Goal: Find specific page/section: Find specific page/section

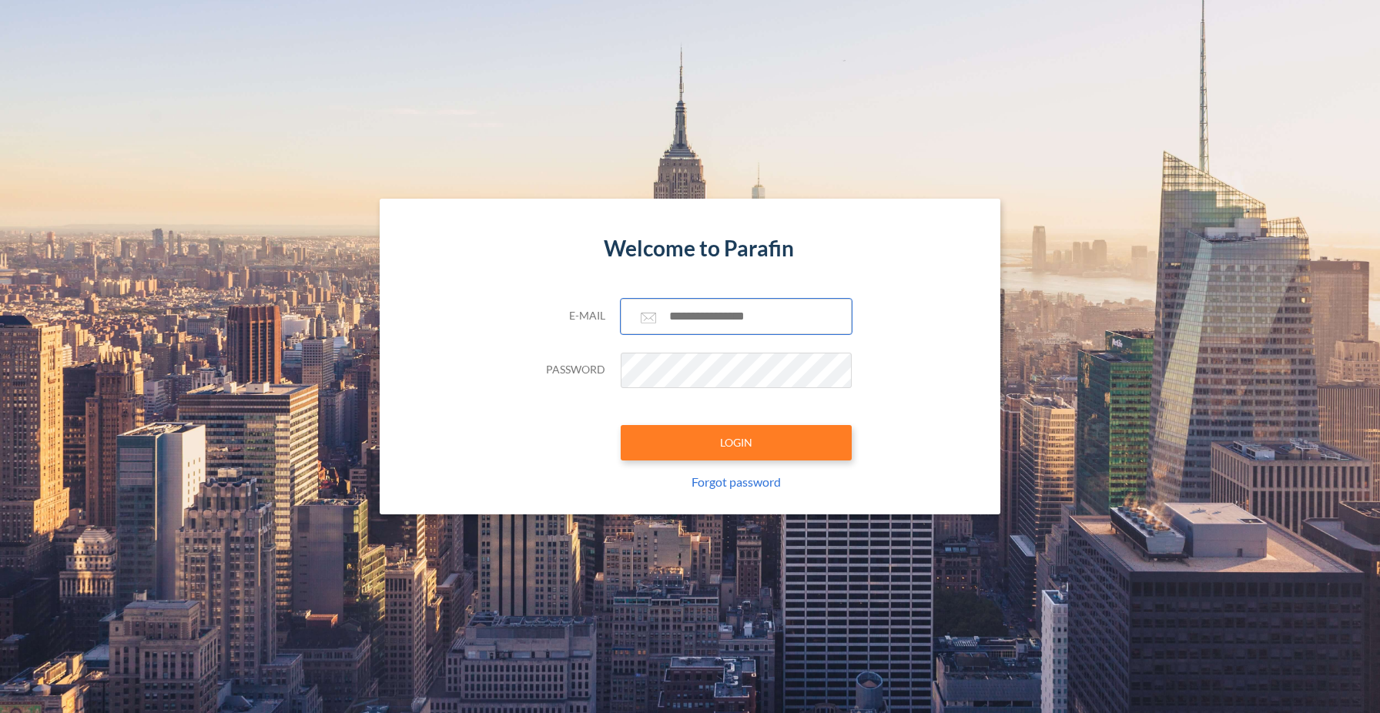
click at [737, 323] on input "text" at bounding box center [736, 316] width 231 height 35
type input "**********"
click at [743, 454] on button "LOGIN" at bounding box center [736, 442] width 231 height 35
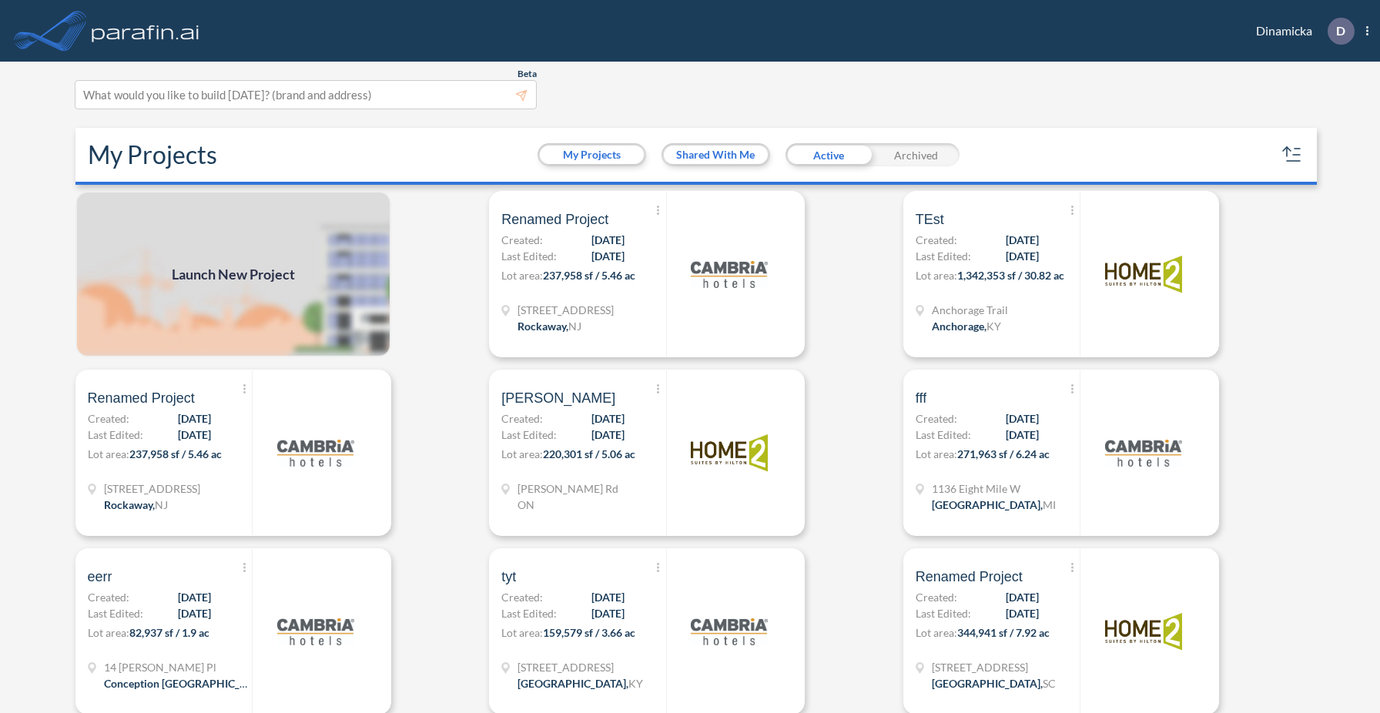
click at [609, 320] on div "[STREET_ADDRESS]" at bounding box center [583, 320] width 164 height 36
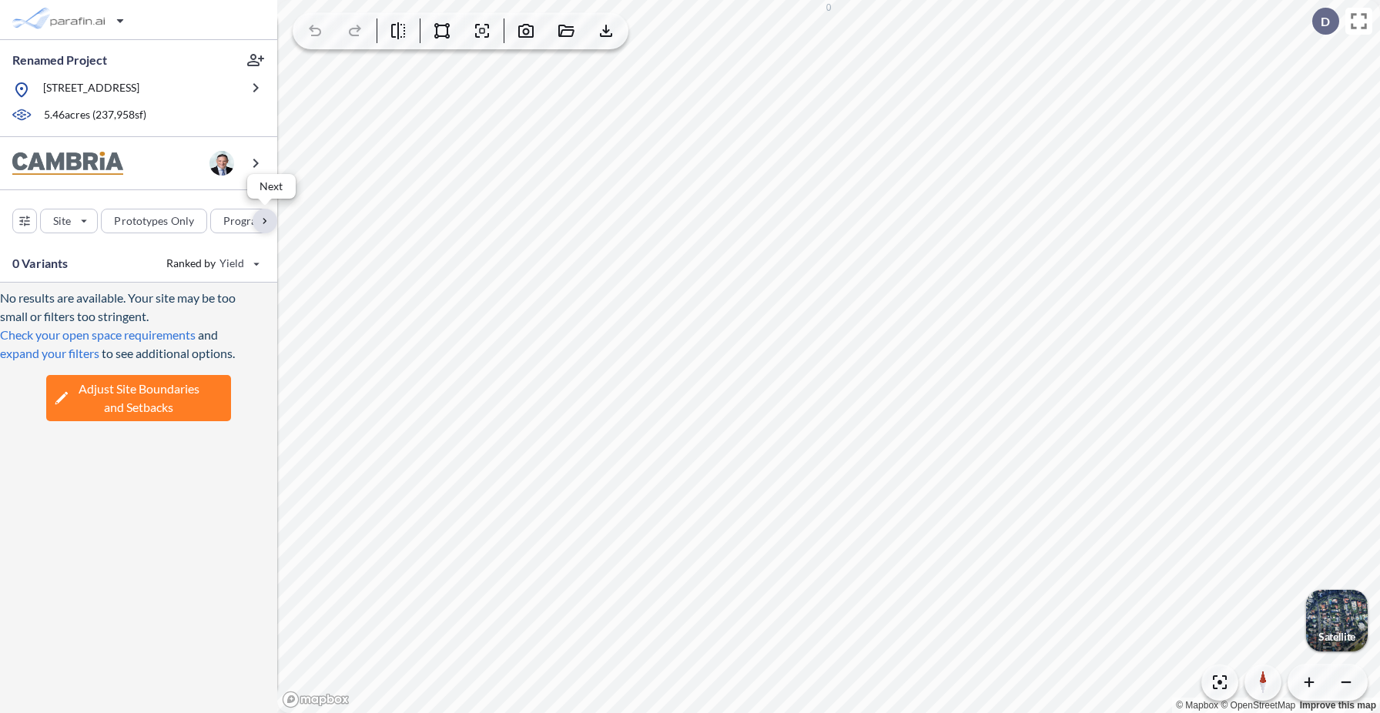
click at [262, 212] on div "button" at bounding box center [265, 221] width 25 height 25
click at [158, 223] on div "button" at bounding box center [146, 221] width 75 height 25
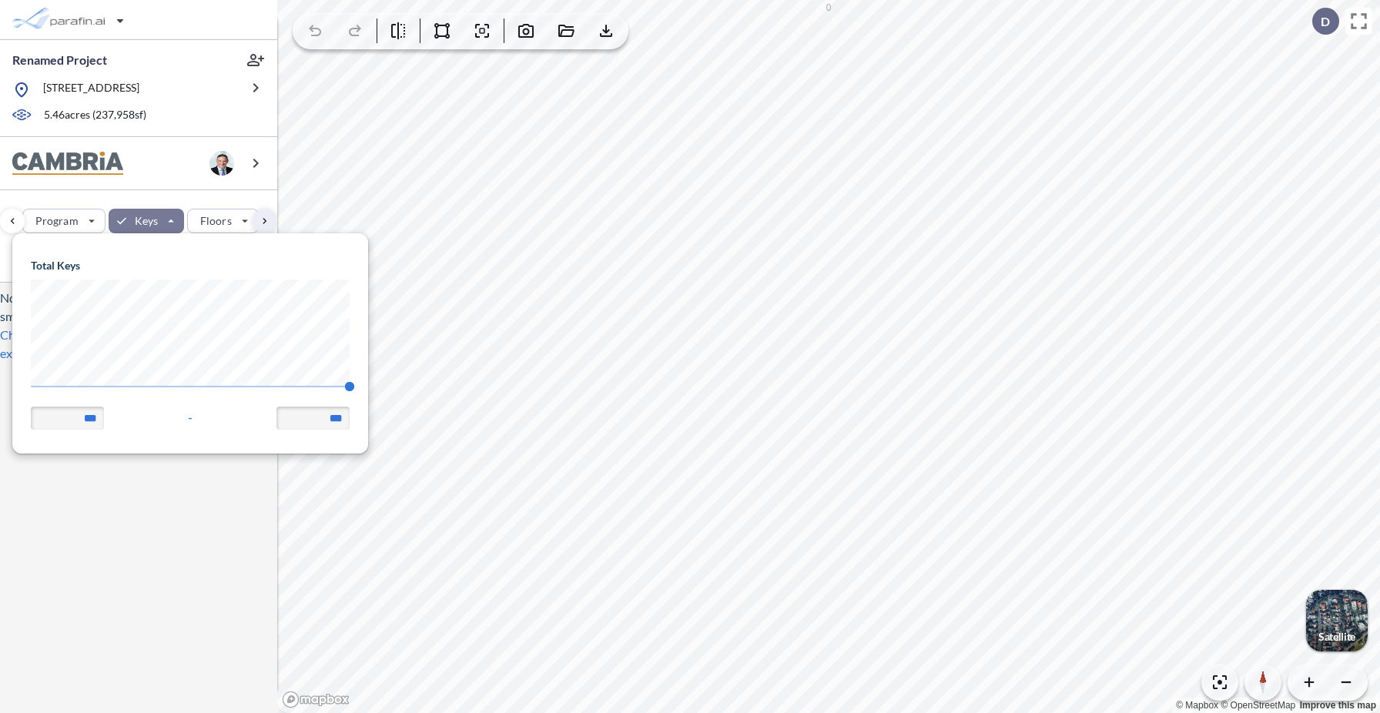
scroll to position [219, 356]
drag, startPoint x: 348, startPoint y: 382, endPoint x: 14, endPoint y: 389, distance: 334.2
click at [31, 389] on span "140 140" at bounding box center [190, 392] width 319 height 12
type input "**"
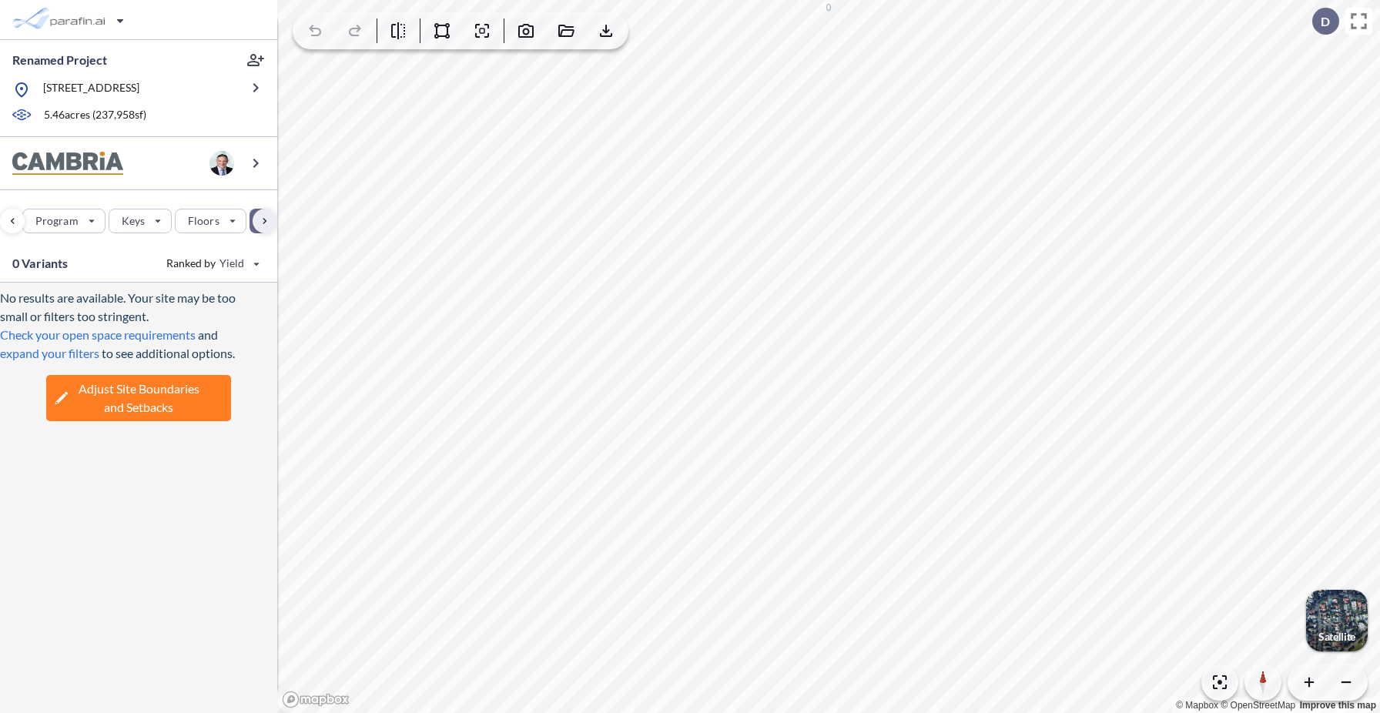
click at [126, 506] on div "No results are available. Your site may be too small or filters too stringent. …" at bounding box center [138, 498] width 277 height 430
click at [266, 223] on div "button" at bounding box center [265, 221] width 25 height 25
click at [198, 219] on div "button" at bounding box center [230, 220] width 88 height 23
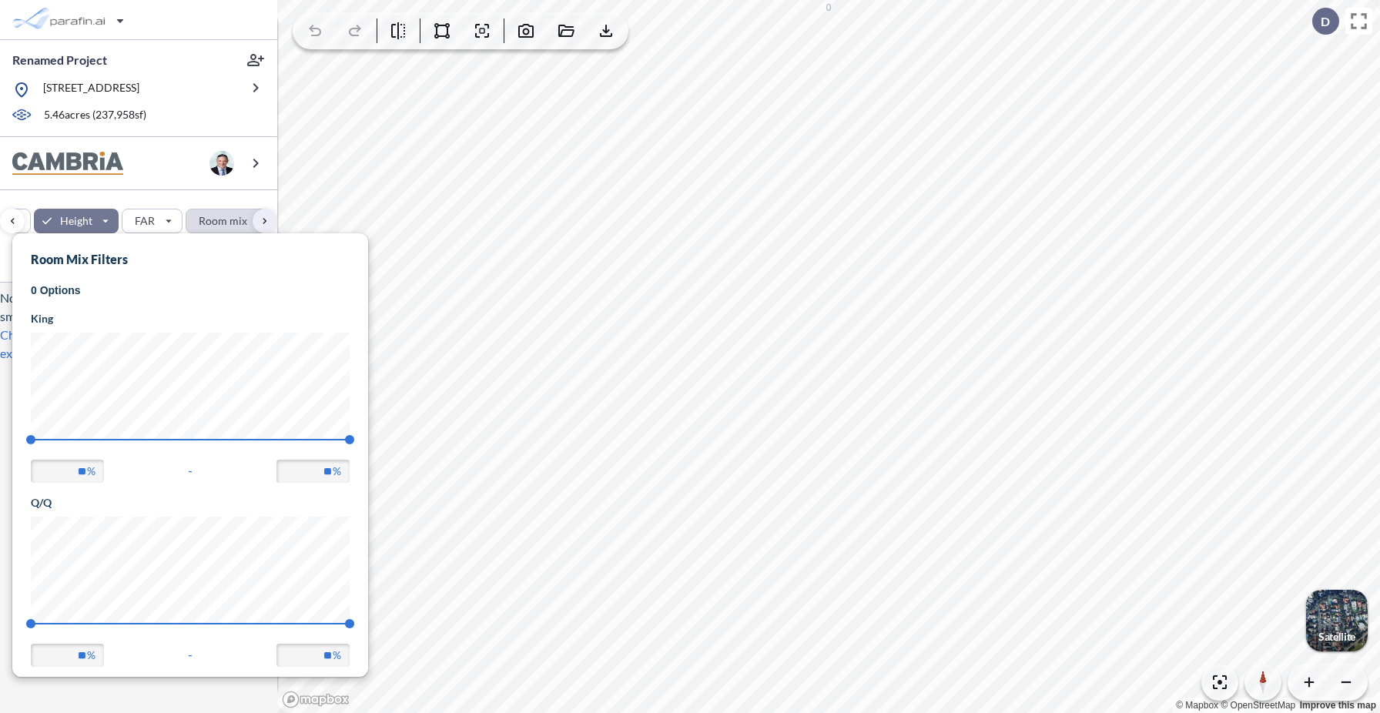
scroll to position [444, 356]
click at [95, 218] on div "button" at bounding box center [76, 221] width 85 height 25
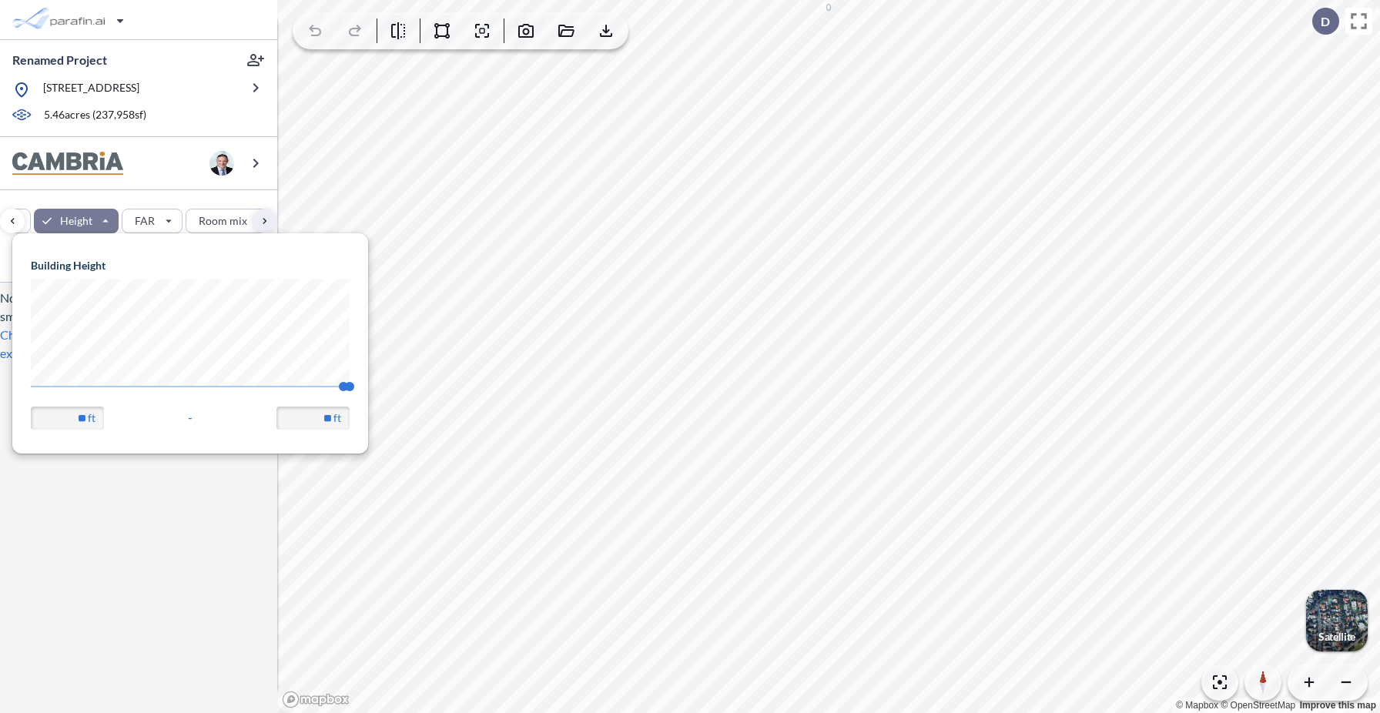
scroll to position [219, 356]
click at [0, 402] on body "Renamed Project [STREET_ADDRESS] 5.46 acres ( 237,958 sf) Site Prototypes Only …" at bounding box center [690, 356] width 1380 height 713
type input "**"
click at [159, 559] on div "No results are available. Your site may be too small or filters too stringent. …" at bounding box center [138, 498] width 277 height 430
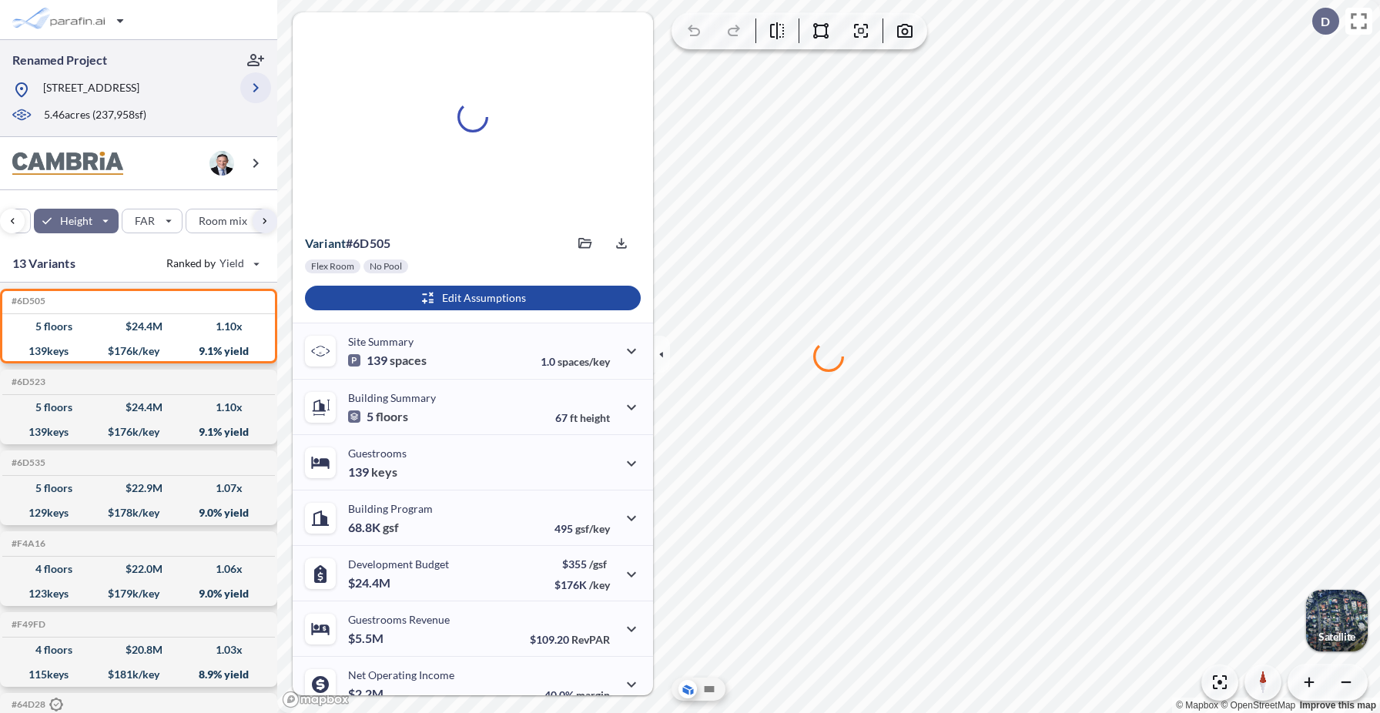
click at [259, 88] on icon "button" at bounding box center [255, 88] width 18 height 18
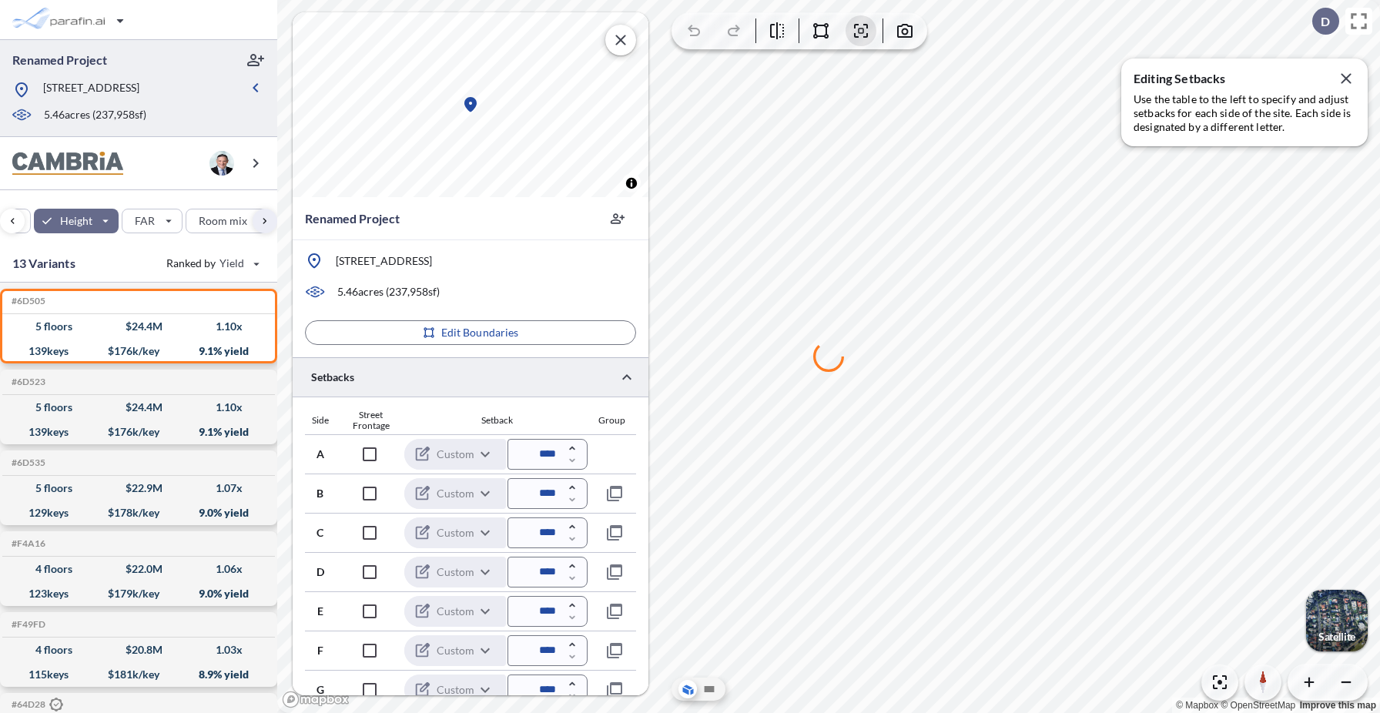
click at [389, 373] on div at bounding box center [471, 376] width 356 height 39
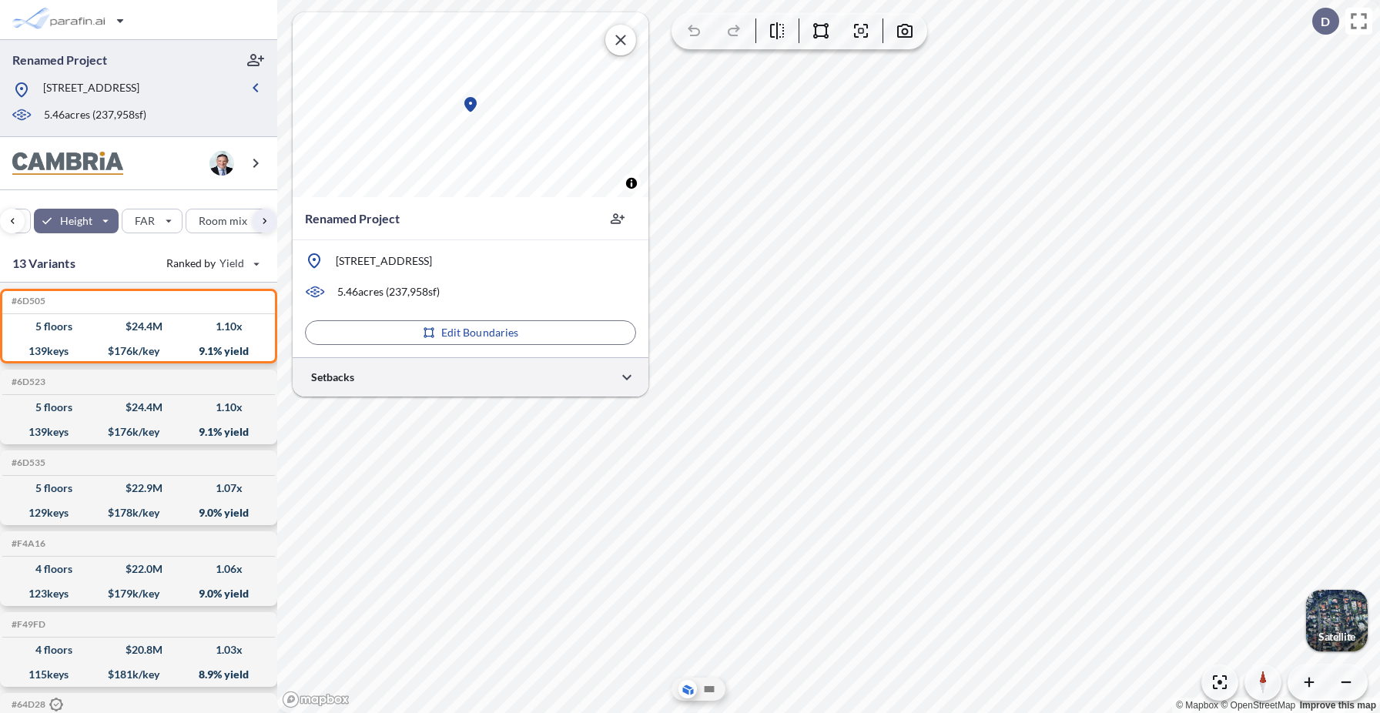
click at [423, 385] on div at bounding box center [471, 376] width 356 height 39
